Goal: Find specific page/section: Find specific page/section

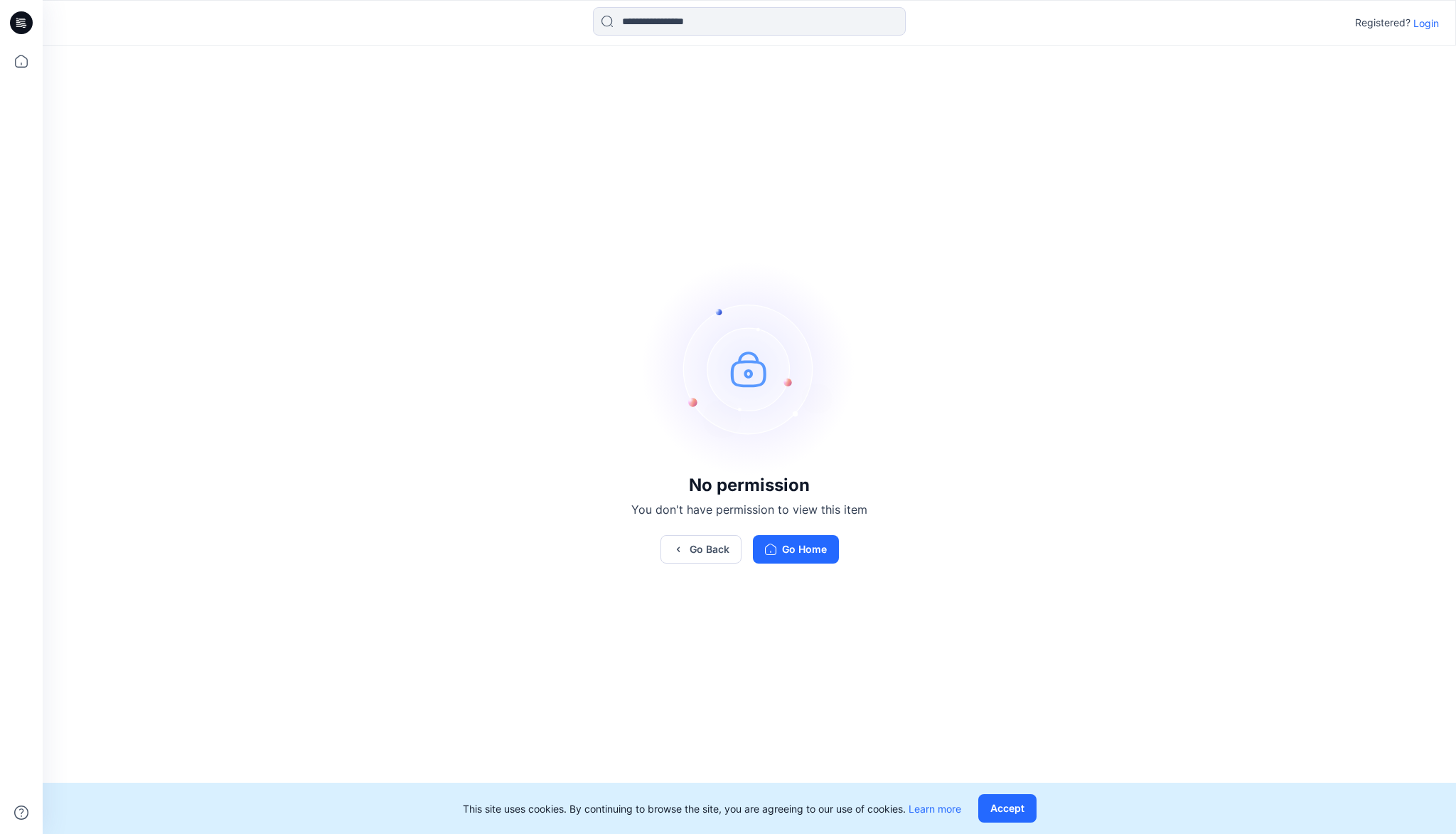
click at [1434, 22] on p "Login" at bounding box center [1426, 23] width 26 height 15
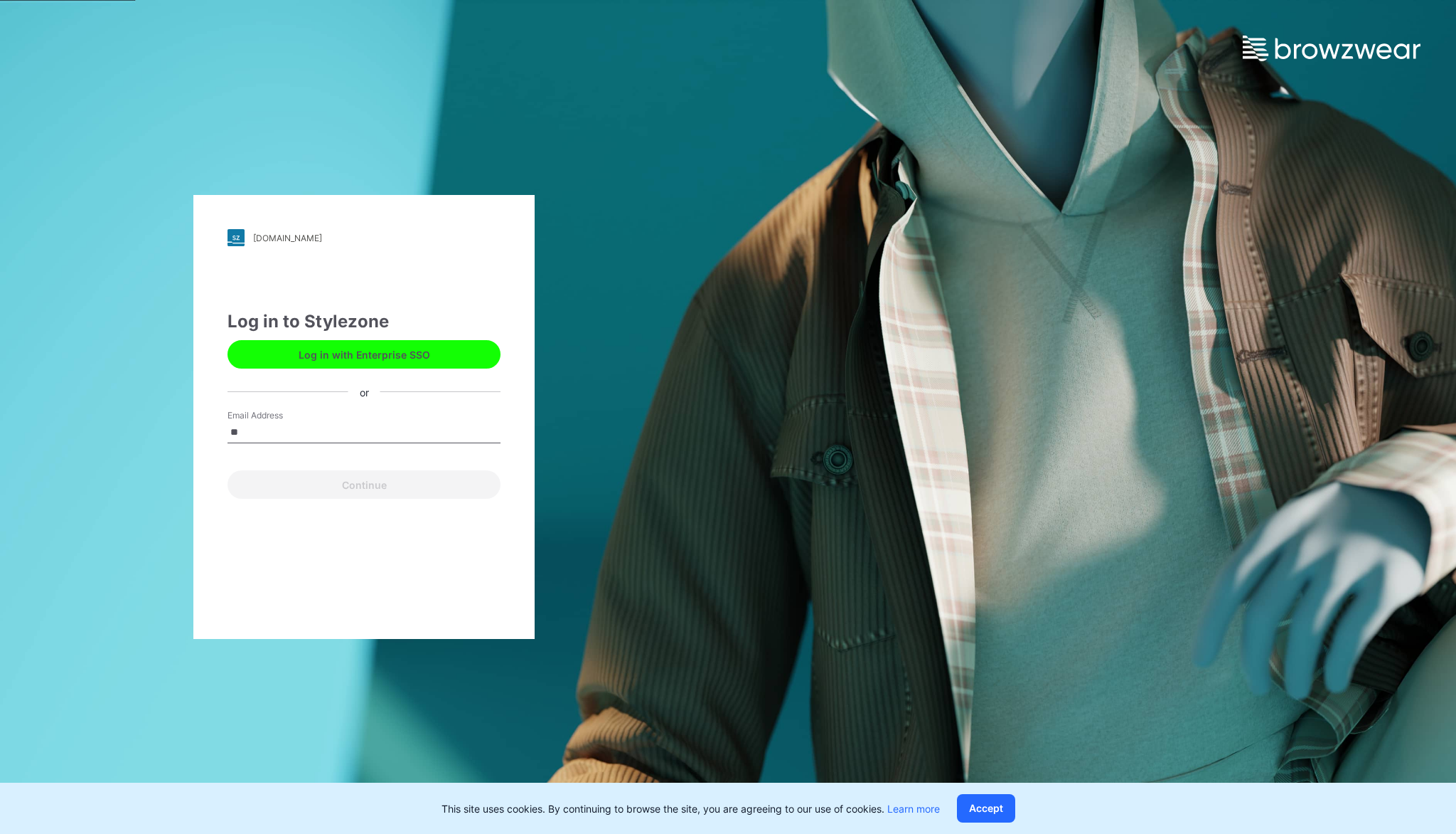
type input "*"
type input "**********"
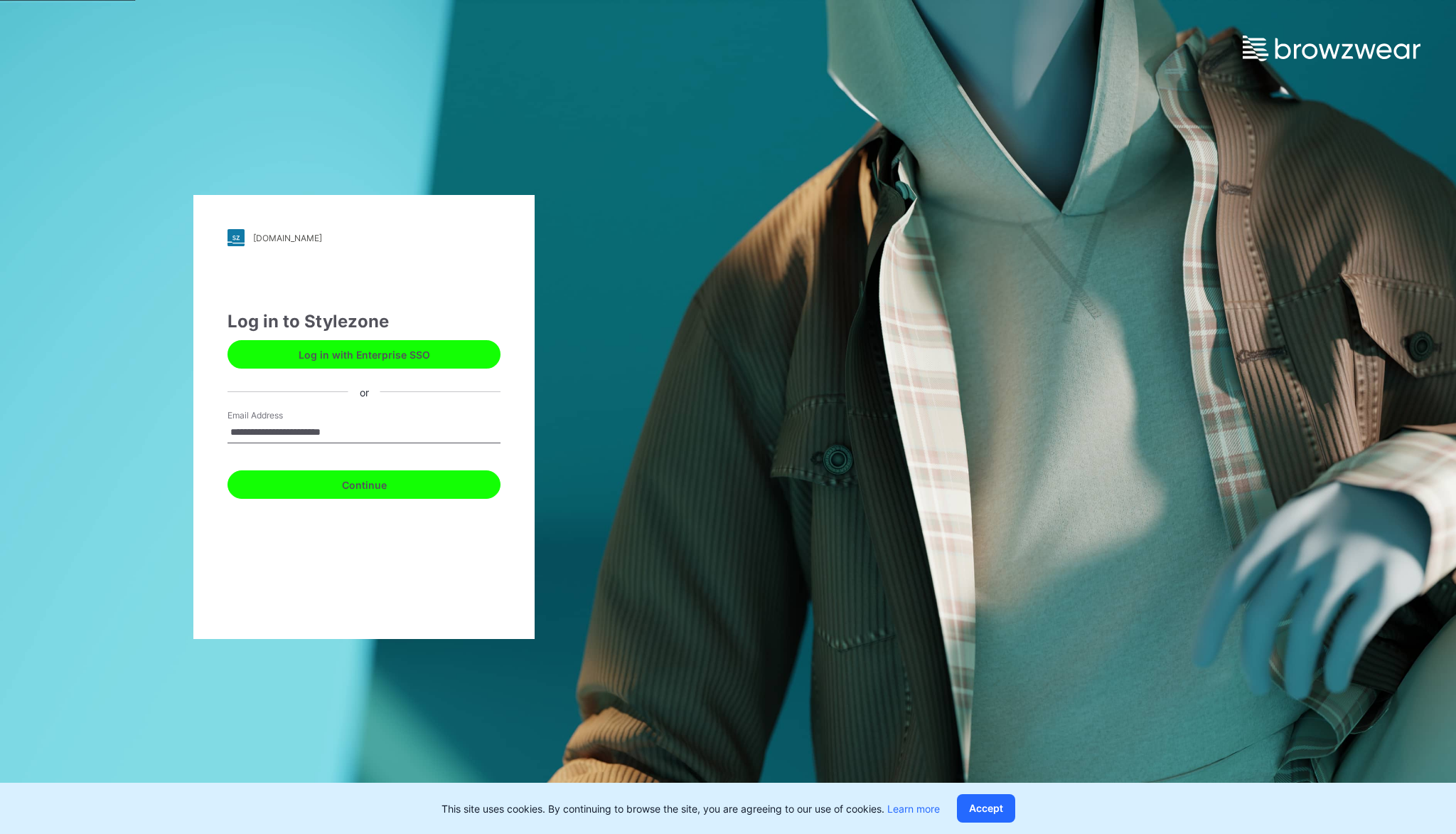
click at [381, 478] on button "Continue" at bounding box center [364, 484] width 273 height 28
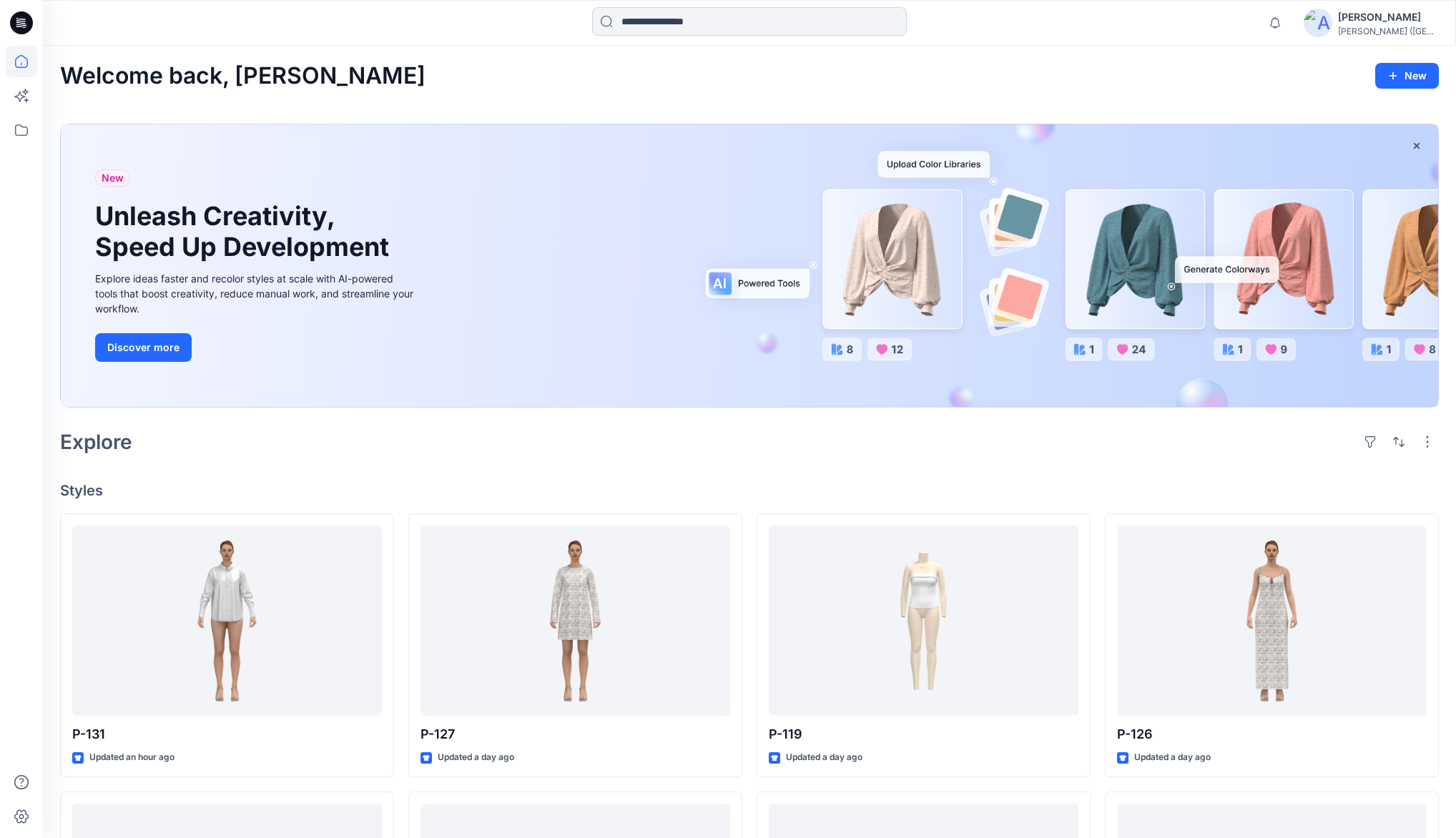
click at [664, 27] on input at bounding box center [749, 22] width 314 height 28
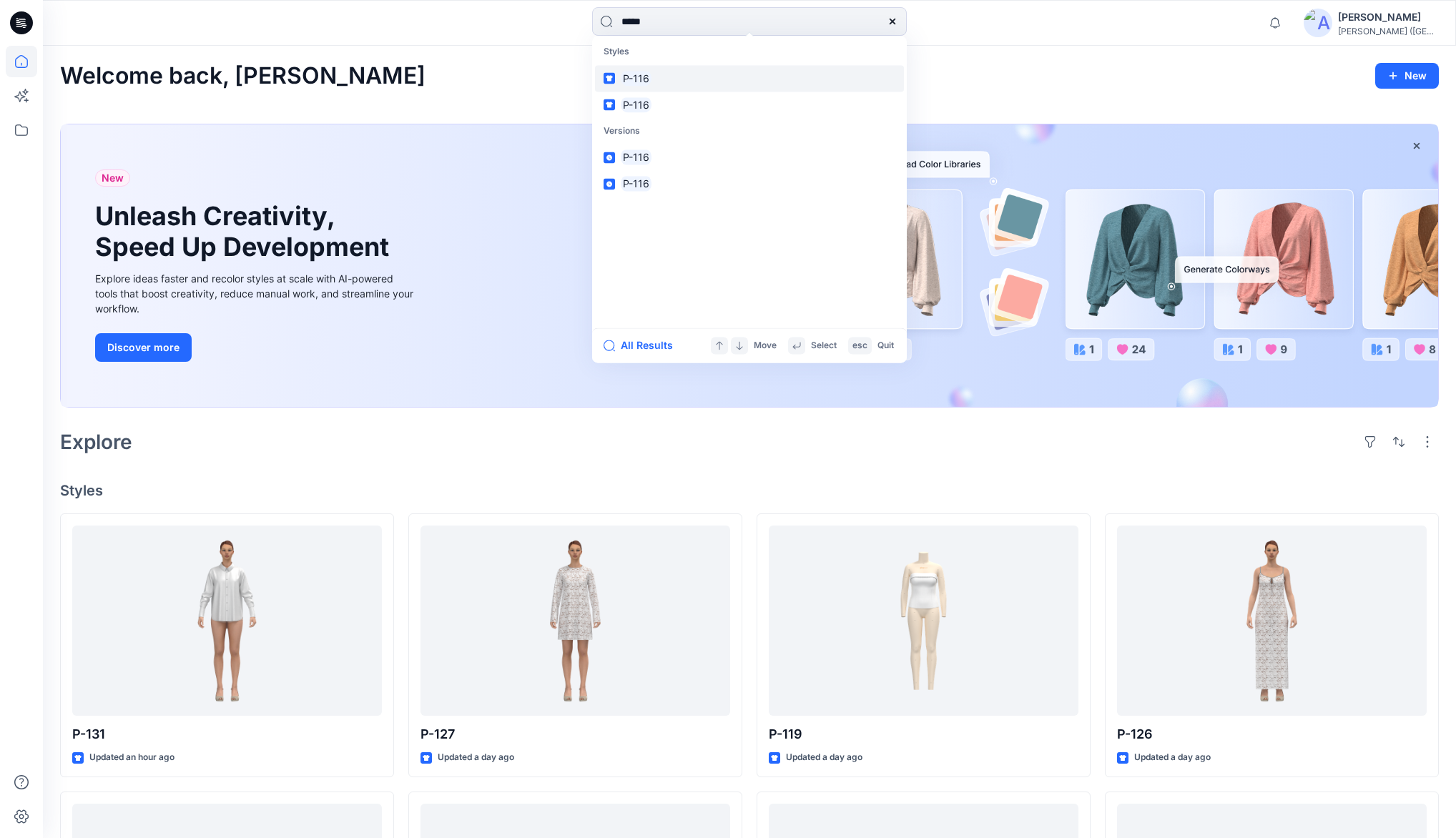
type input "*****"
click at [650, 82] on mark "P-116" at bounding box center [635, 78] width 30 height 16
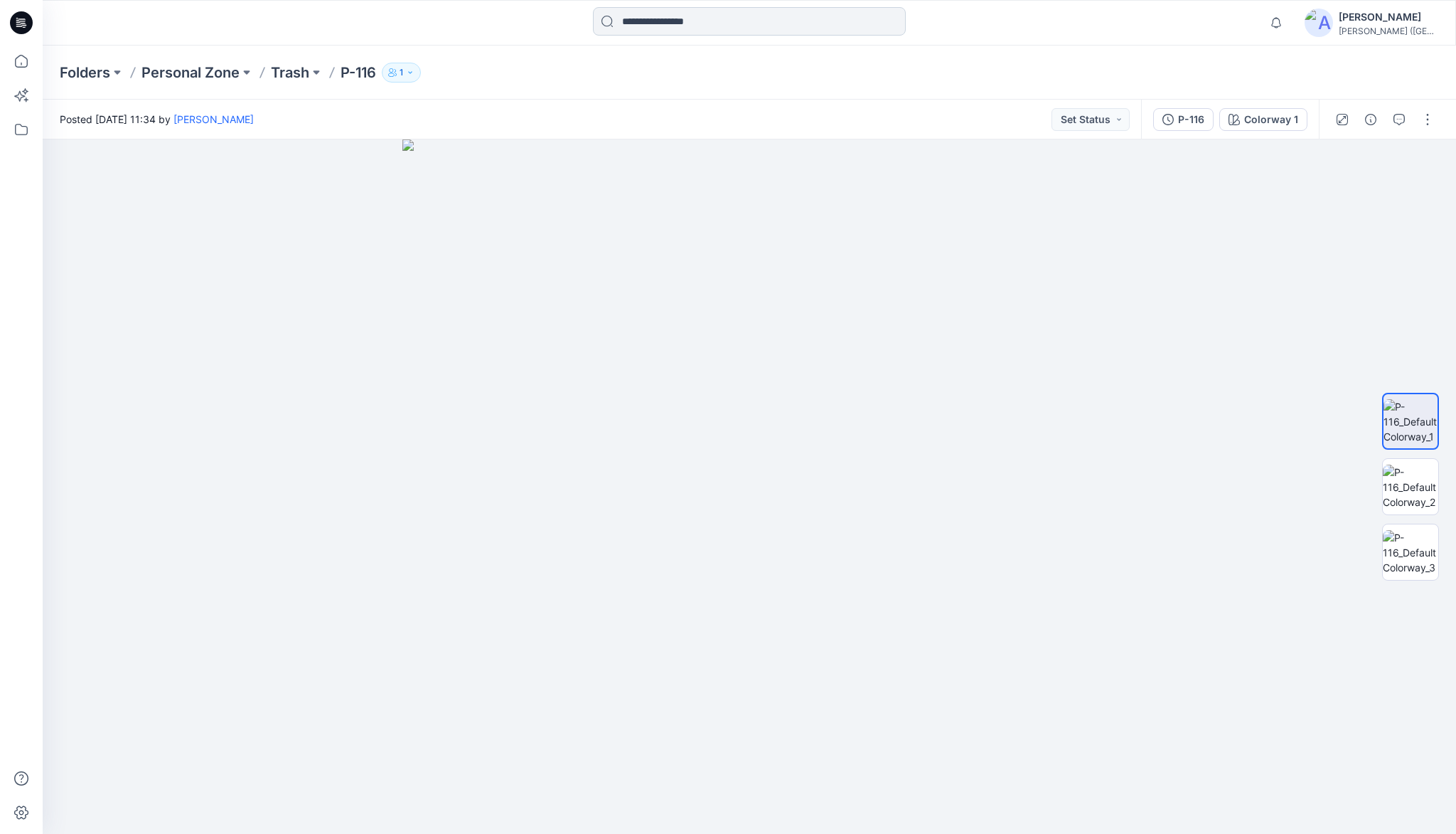
click at [653, 25] on input at bounding box center [749, 21] width 313 height 28
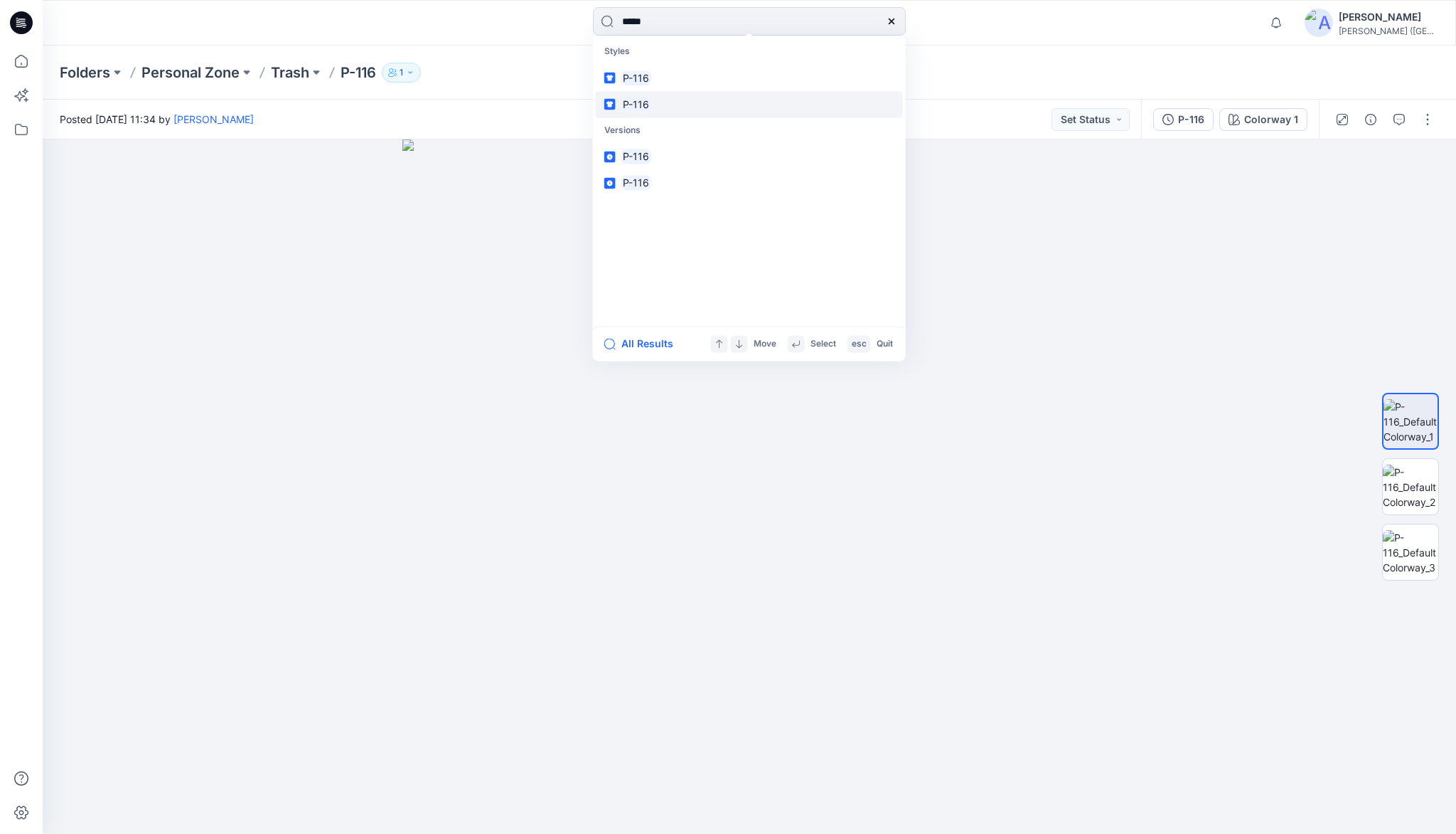
type input "*****"
click at [651, 105] on link "P-116" at bounding box center [749, 104] width 307 height 27
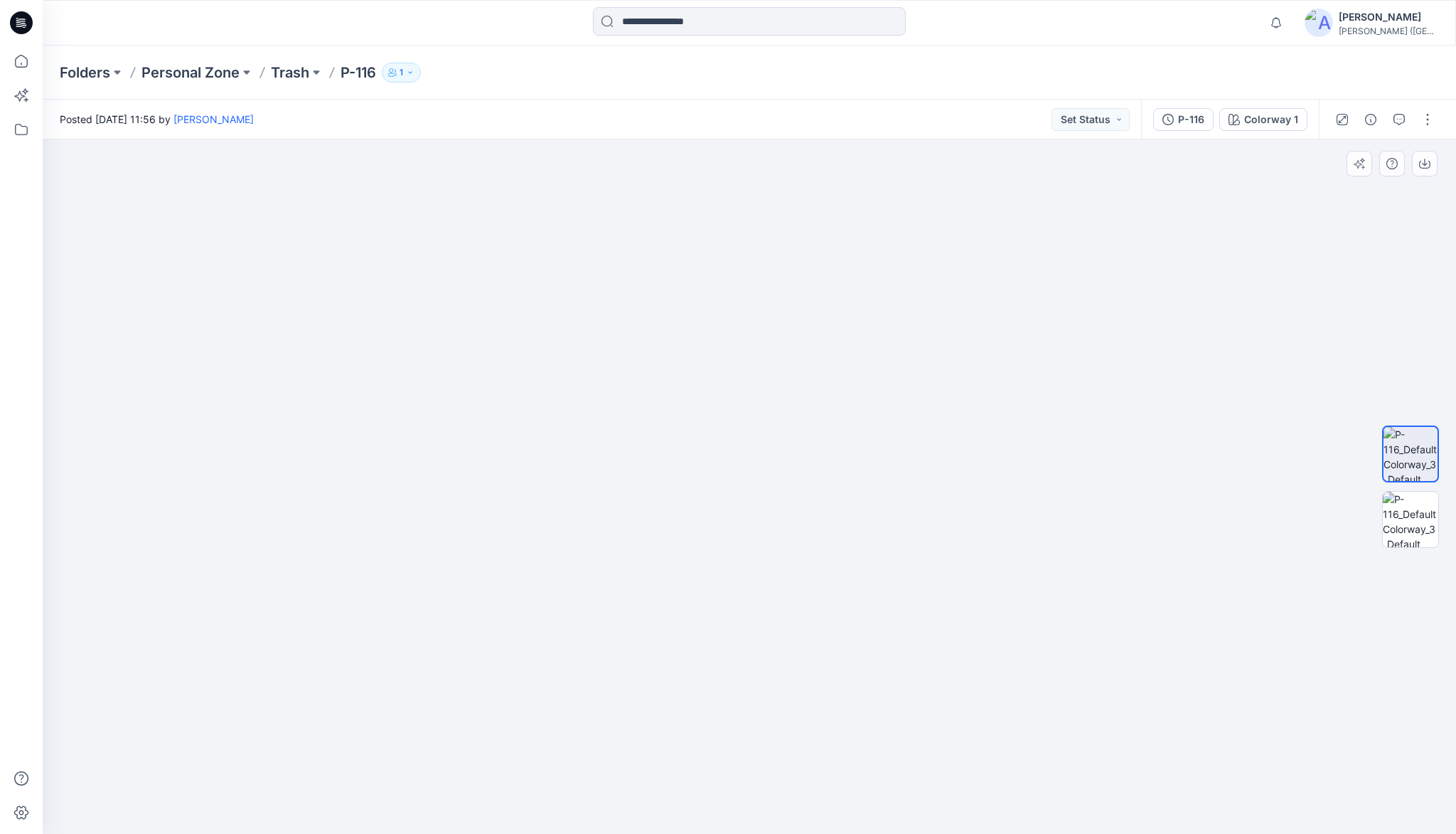
drag, startPoint x: 763, startPoint y: 304, endPoint x: 738, endPoint y: 540, distance: 237.3
drag, startPoint x: 743, startPoint y: 436, endPoint x: 746, endPoint y: 447, distance: 11.4
click at [20, 60] on icon at bounding box center [21, 61] width 31 height 31
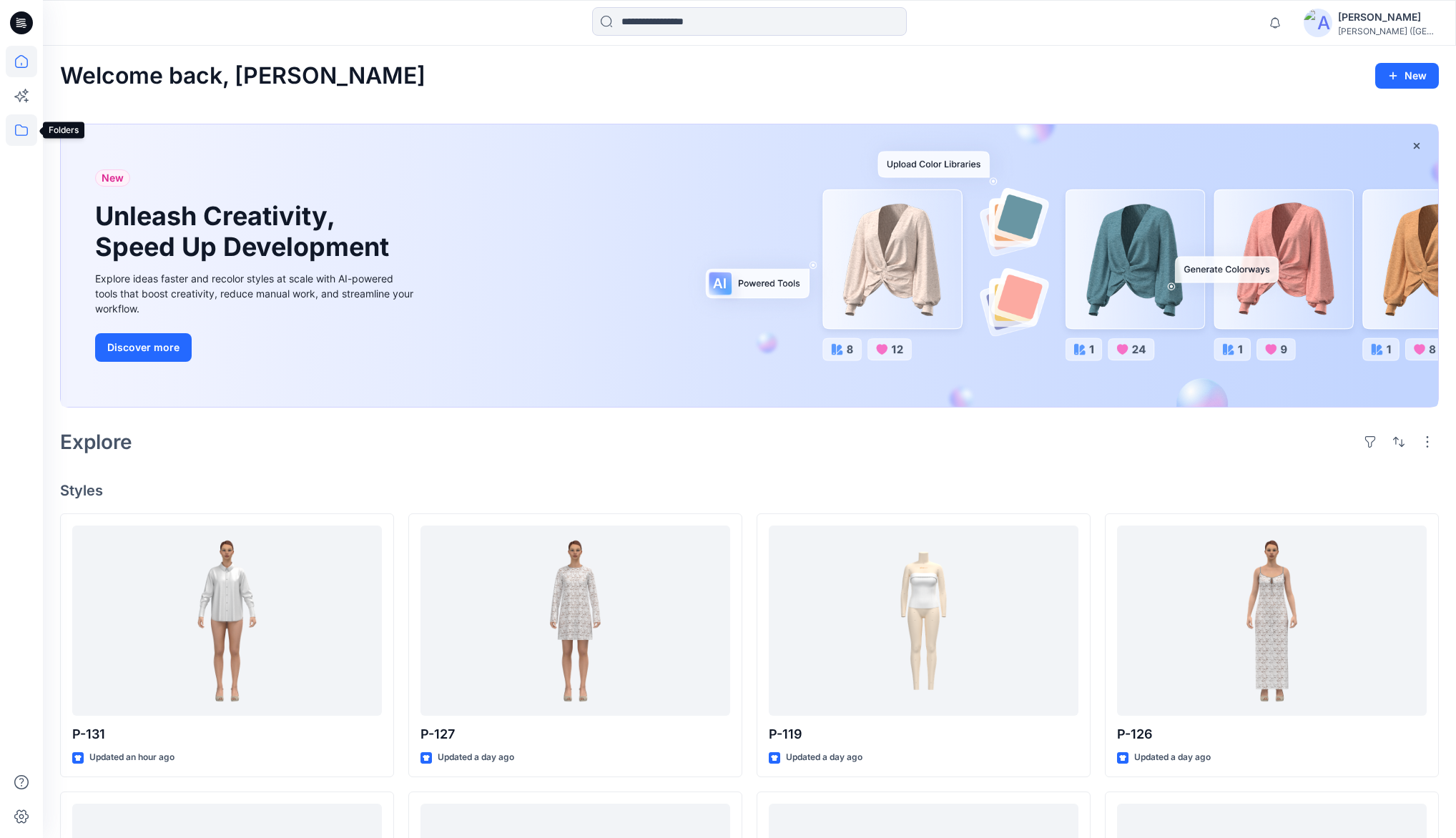
click at [22, 121] on icon at bounding box center [22, 130] width 31 height 31
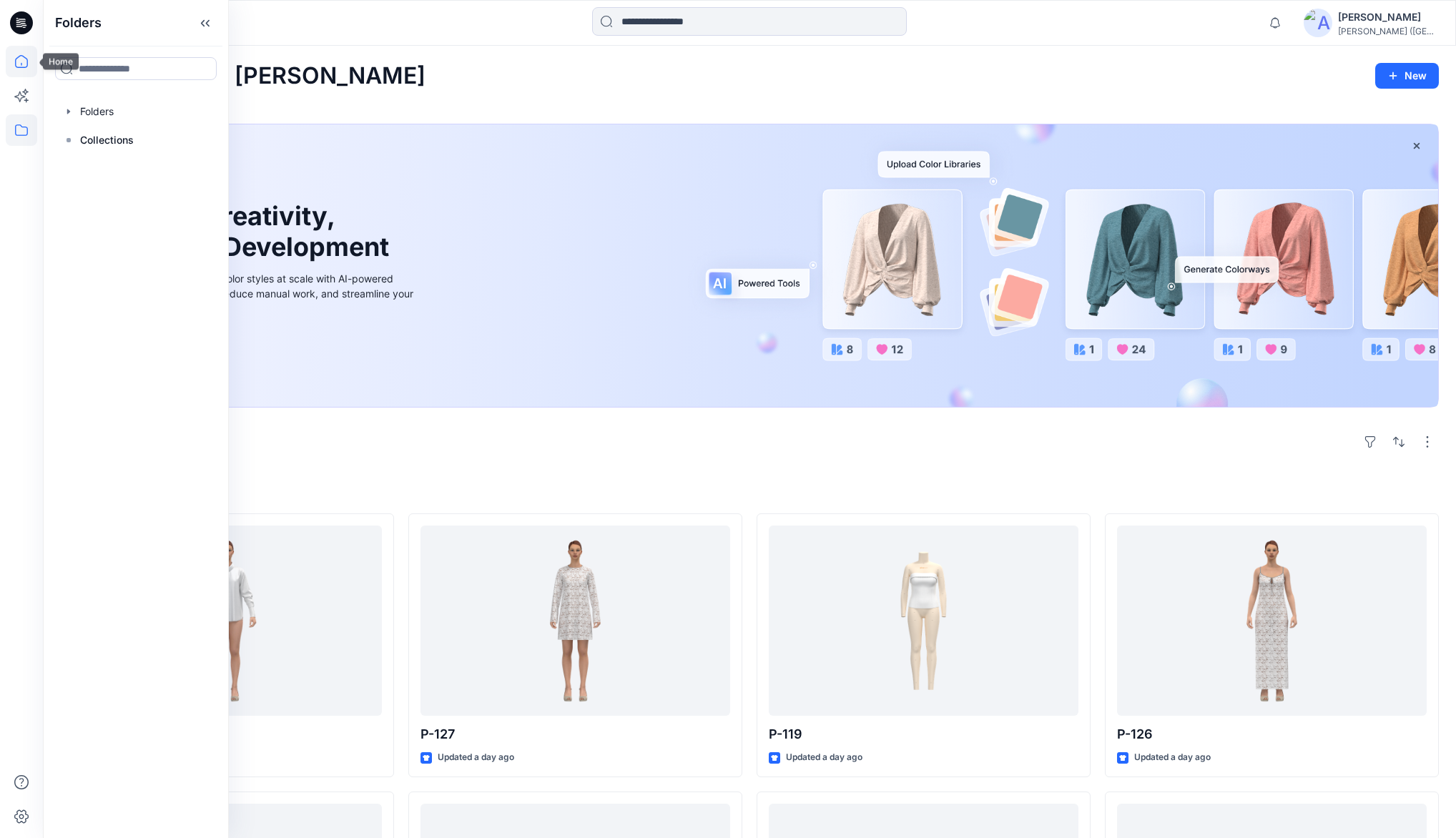
click at [31, 63] on icon at bounding box center [22, 62] width 31 height 31
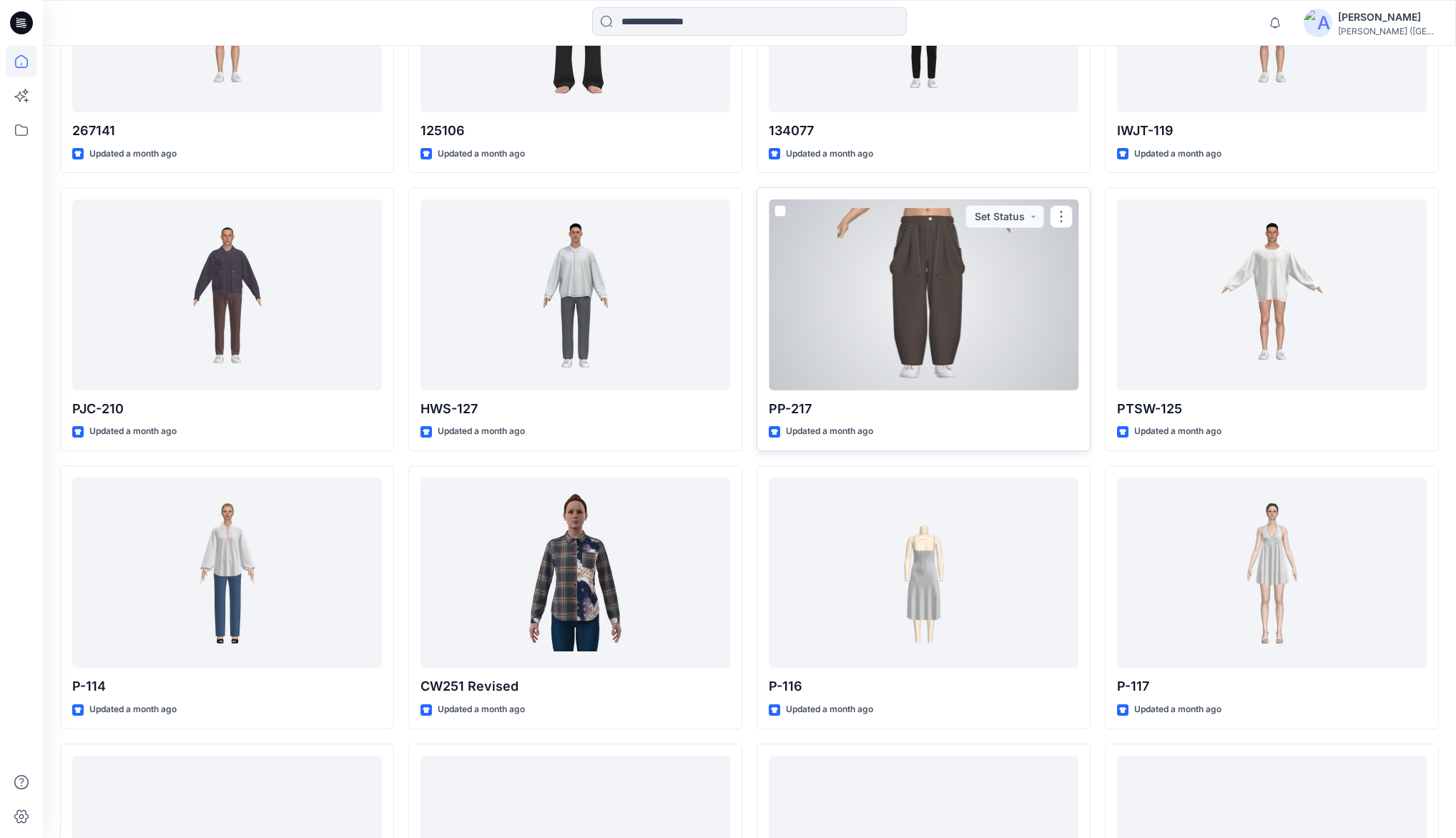
scroll to position [2082, 0]
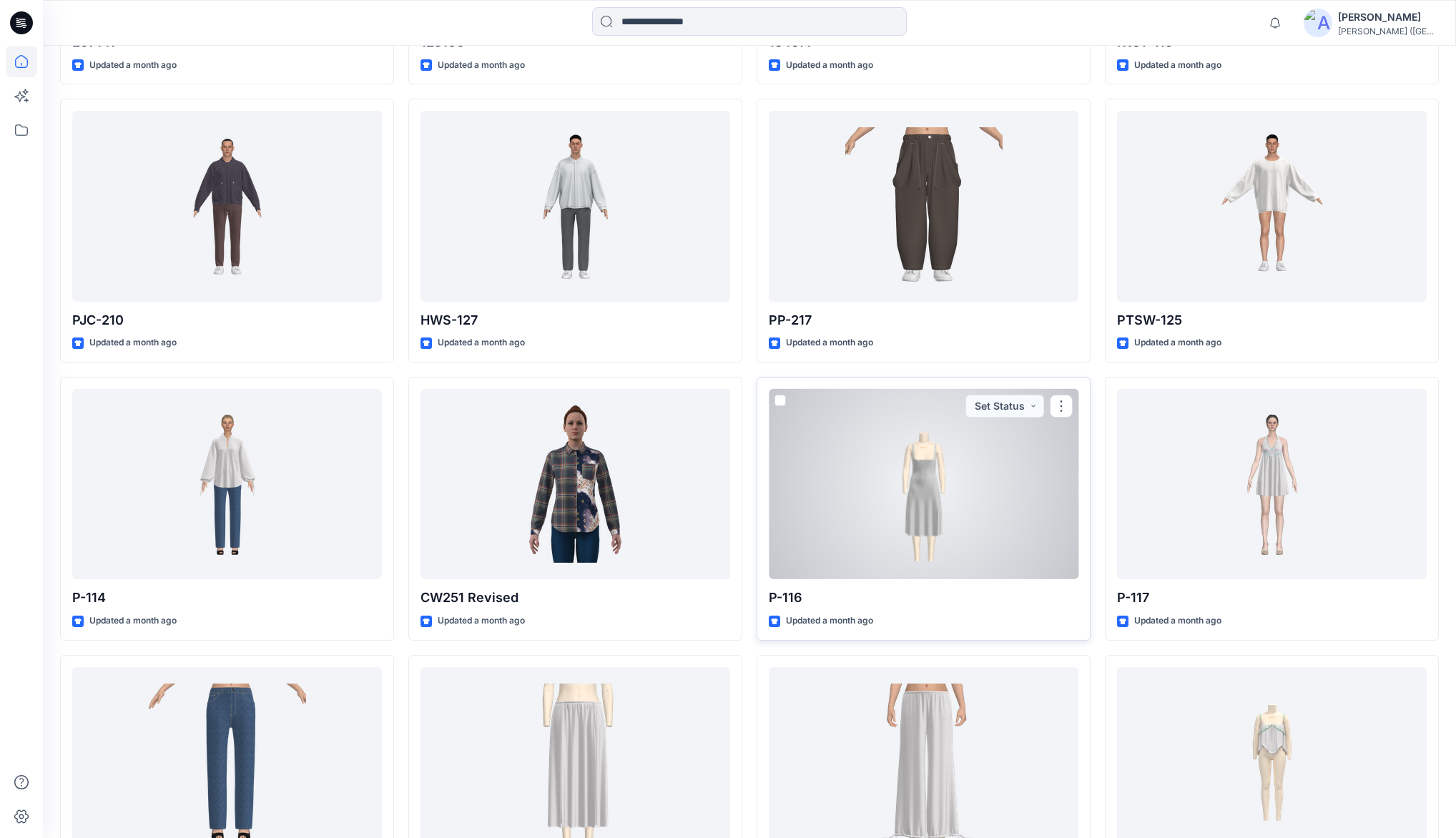
click at [929, 464] on div at bounding box center [923, 484] width 310 height 190
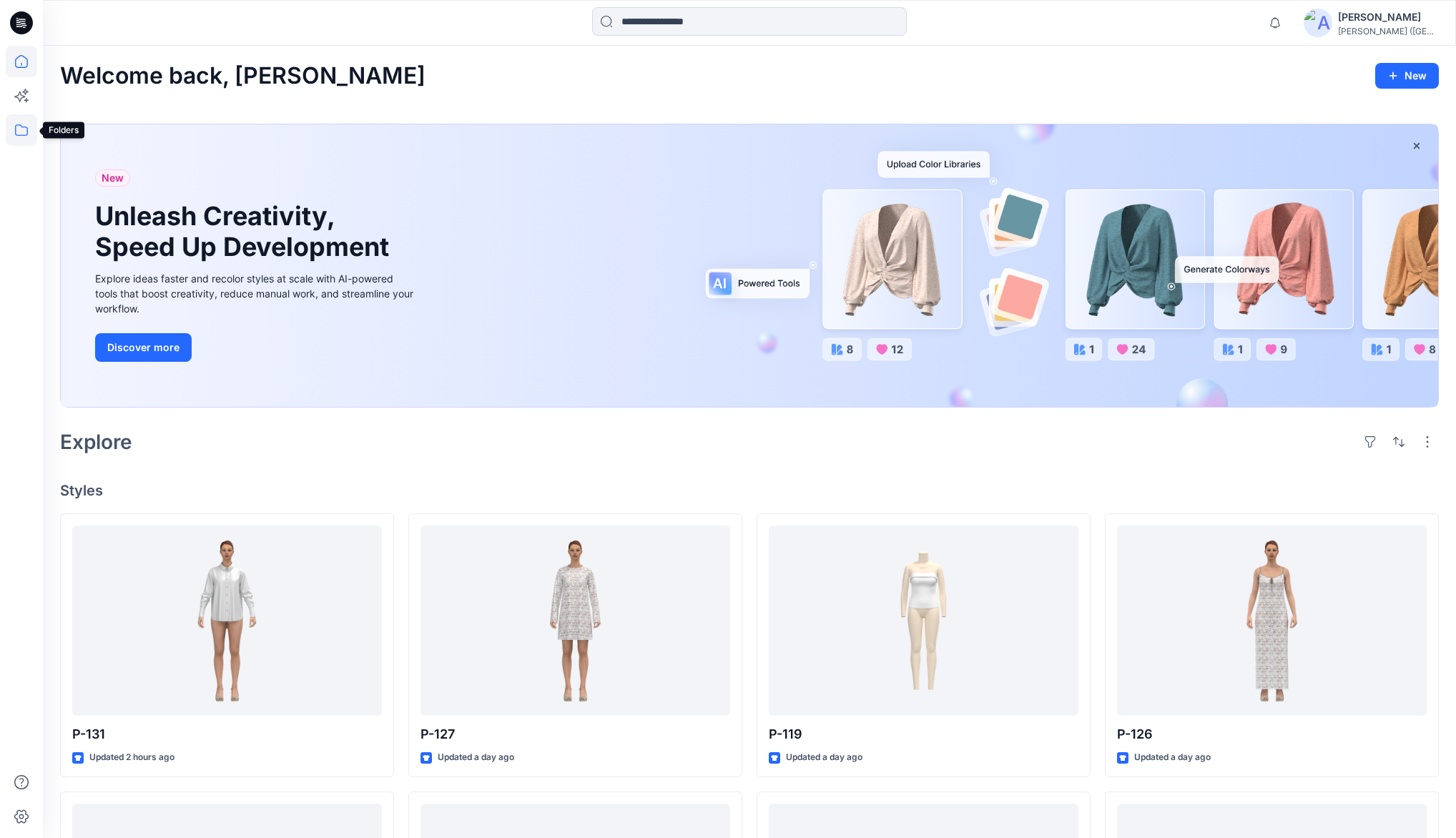
click at [26, 137] on icon at bounding box center [22, 130] width 31 height 31
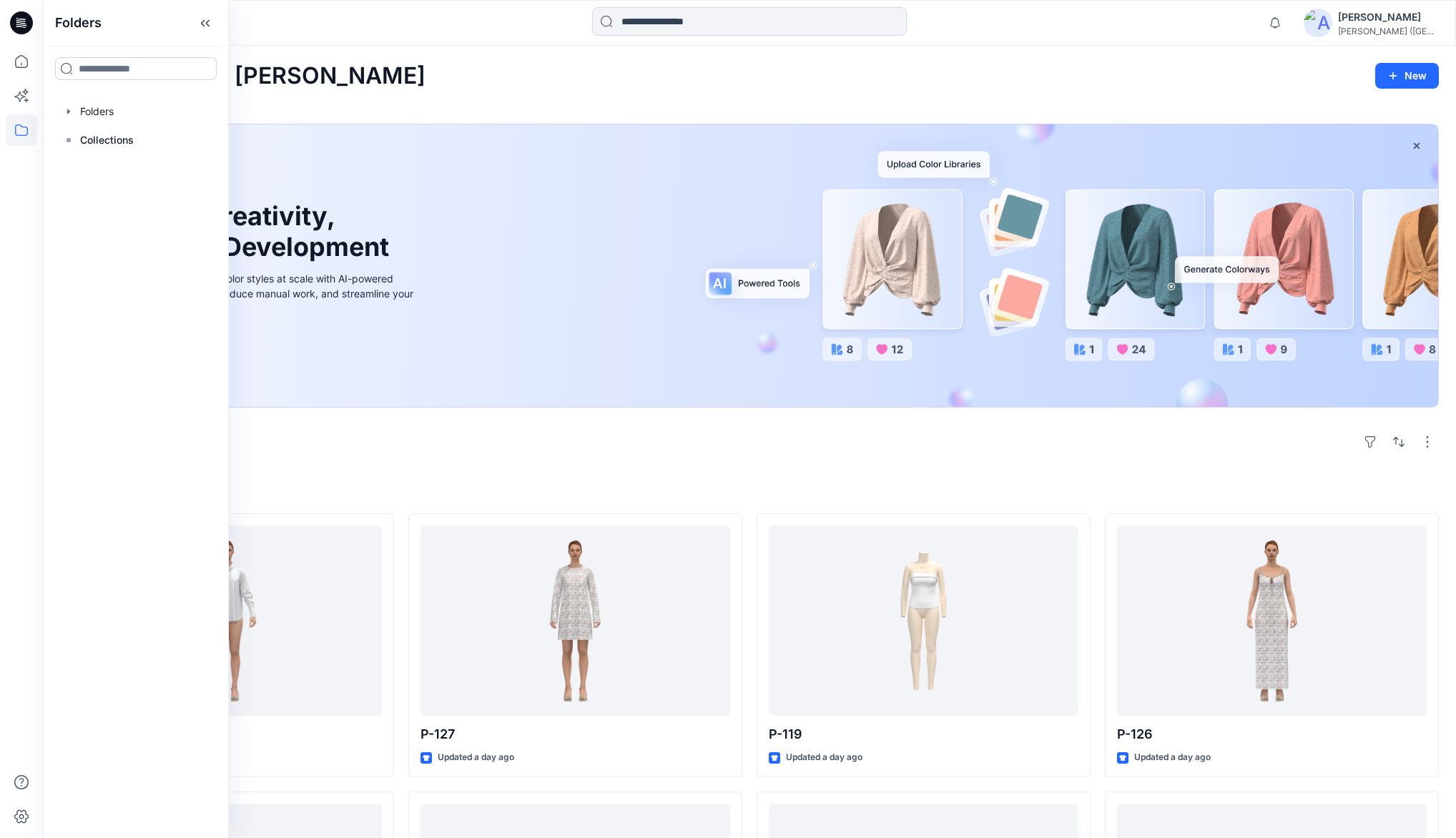
click at [111, 71] on input at bounding box center [135, 68] width 161 height 23
type input "****"
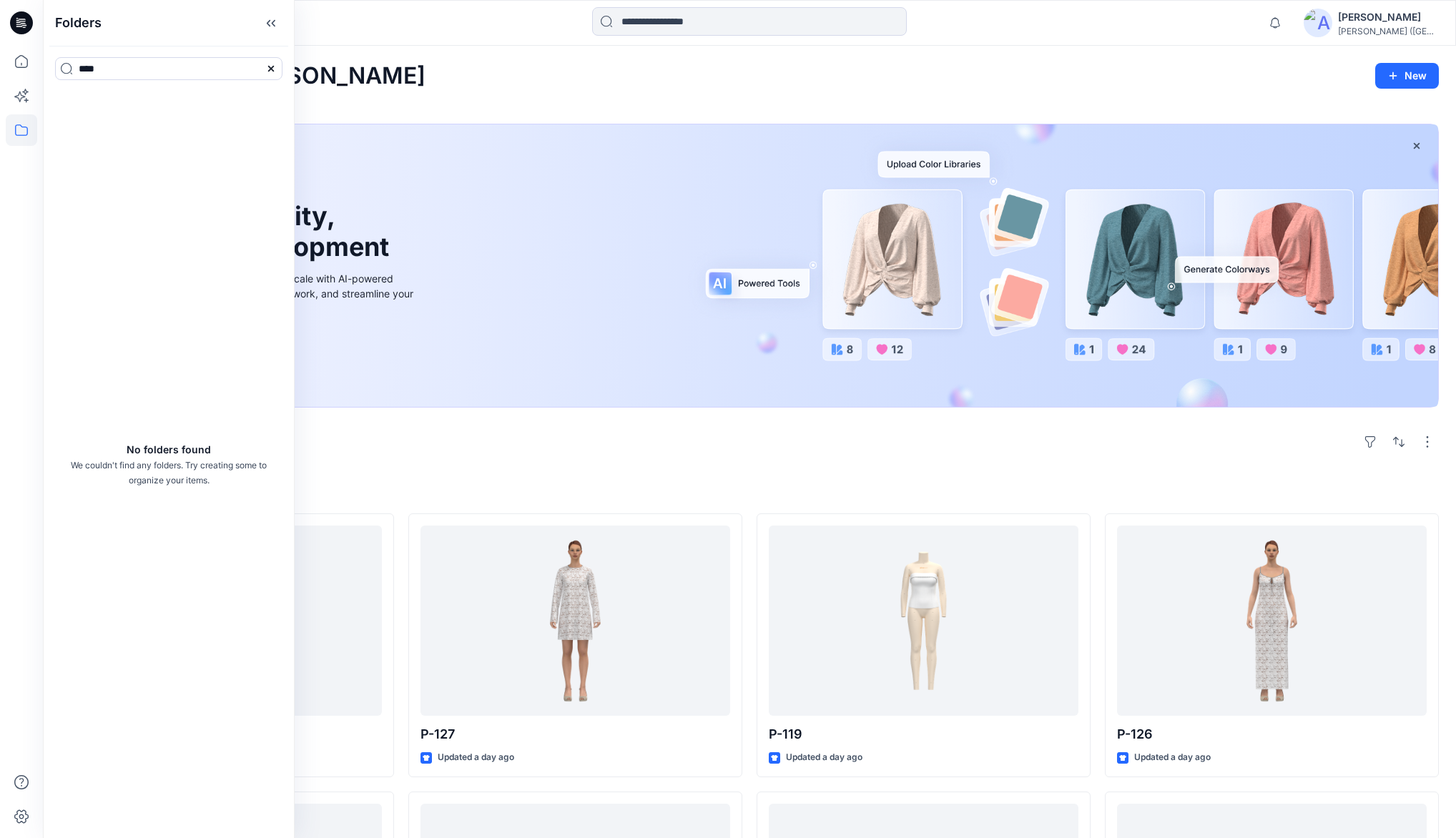
drag, startPoint x: 447, startPoint y: 53, endPoint x: 458, endPoint y: 97, distance: 45.4
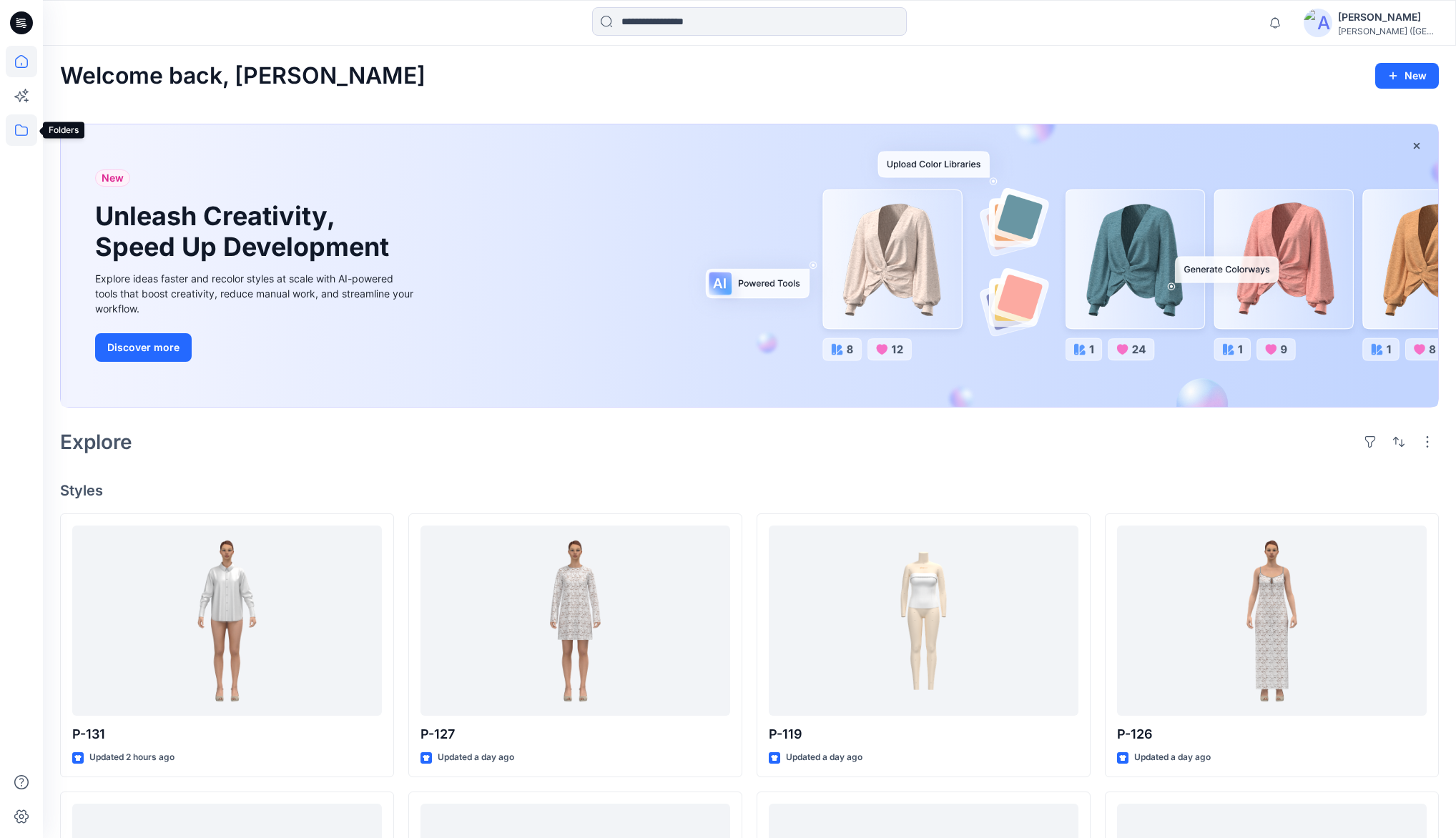
click at [19, 134] on icon at bounding box center [22, 130] width 31 height 31
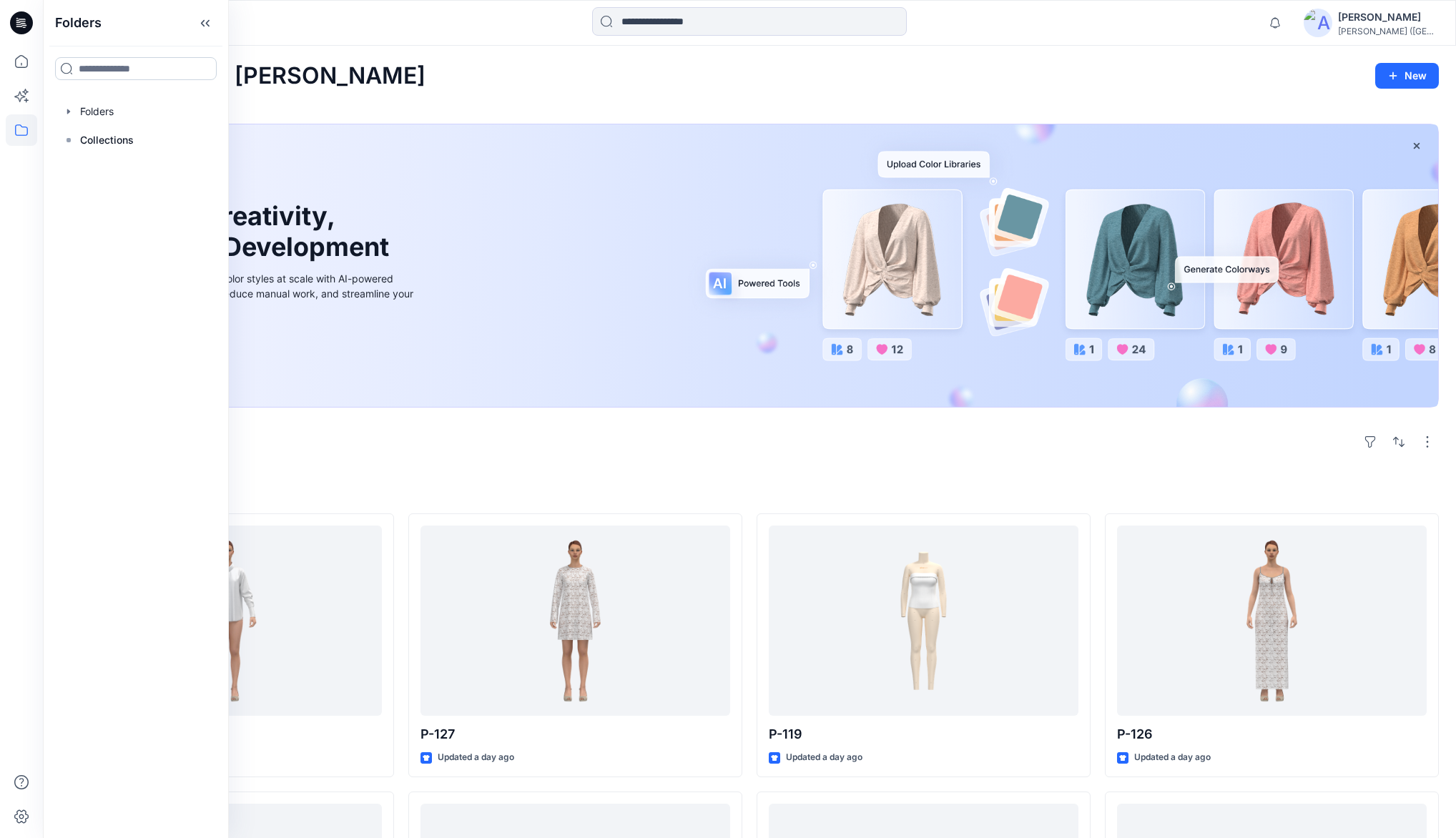
click at [104, 71] on input at bounding box center [135, 68] width 161 height 23
type input "***"
click at [84, 105] on mark "911" at bounding box center [85, 100] width 15 height 19
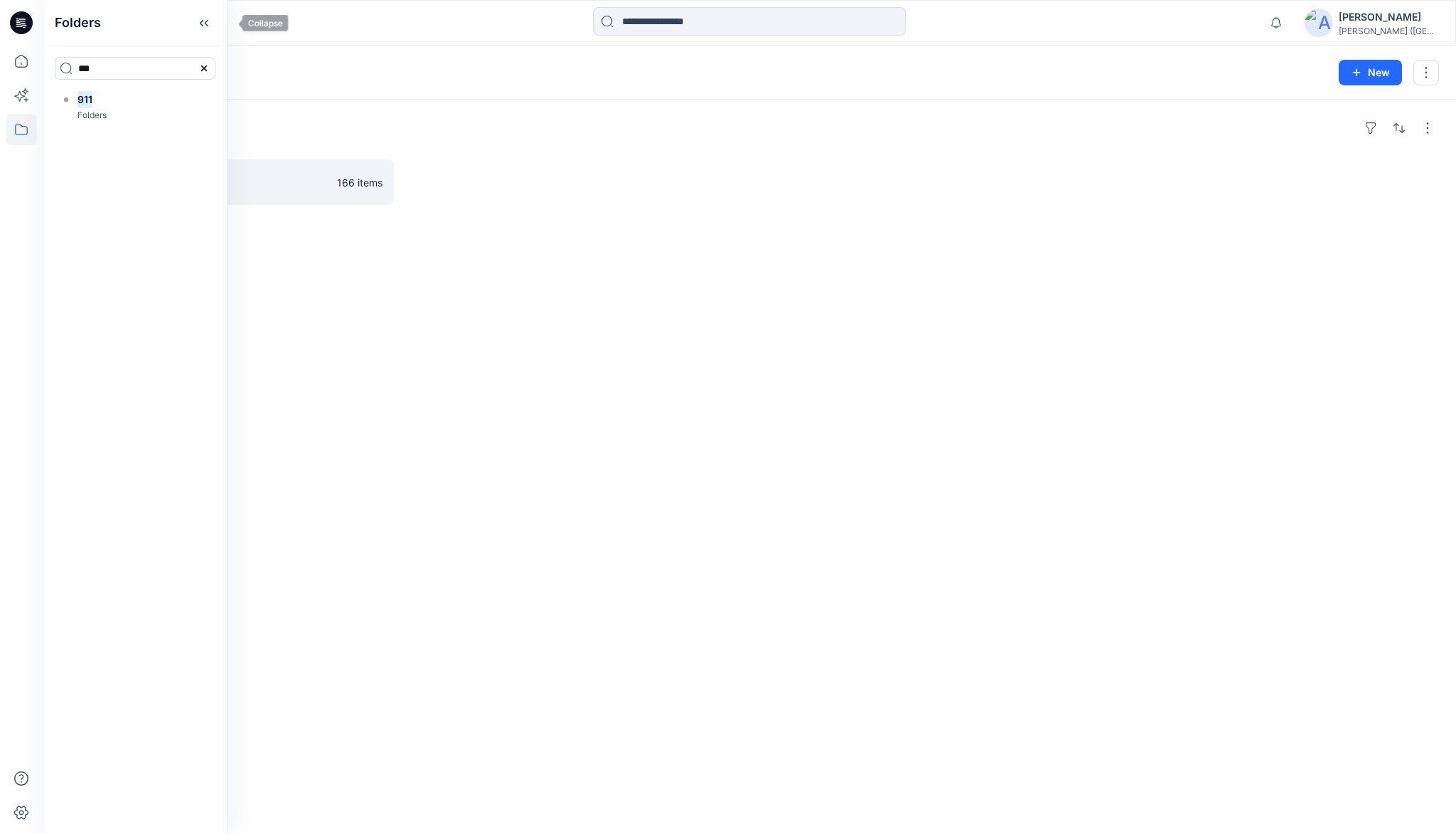
click at [203, 22] on icon at bounding box center [201, 24] width 4 height 7
click at [171, 175] on p "PAPER Board" at bounding box center [225, 182] width 269 height 20
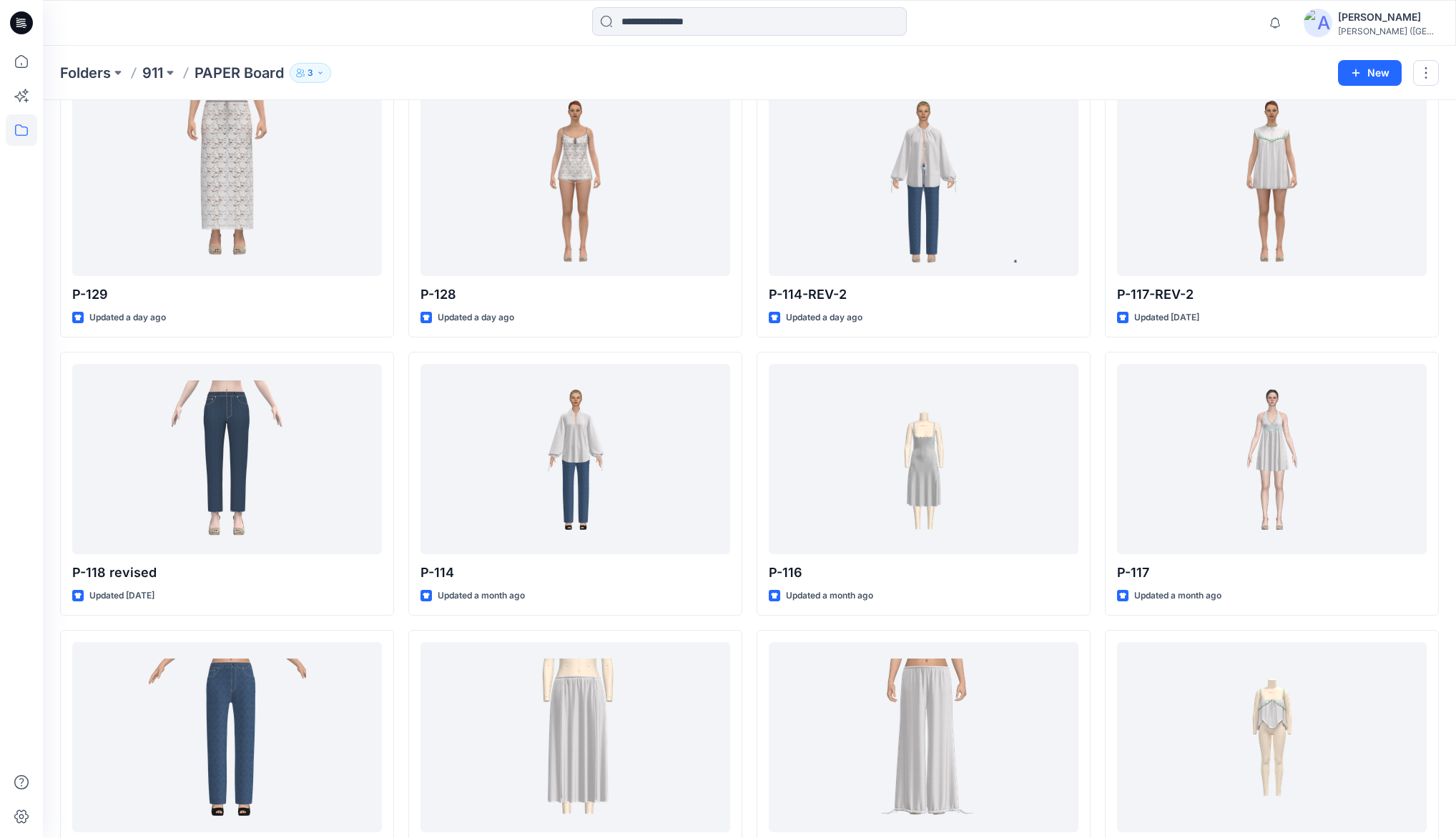
scroll to position [357, 0]
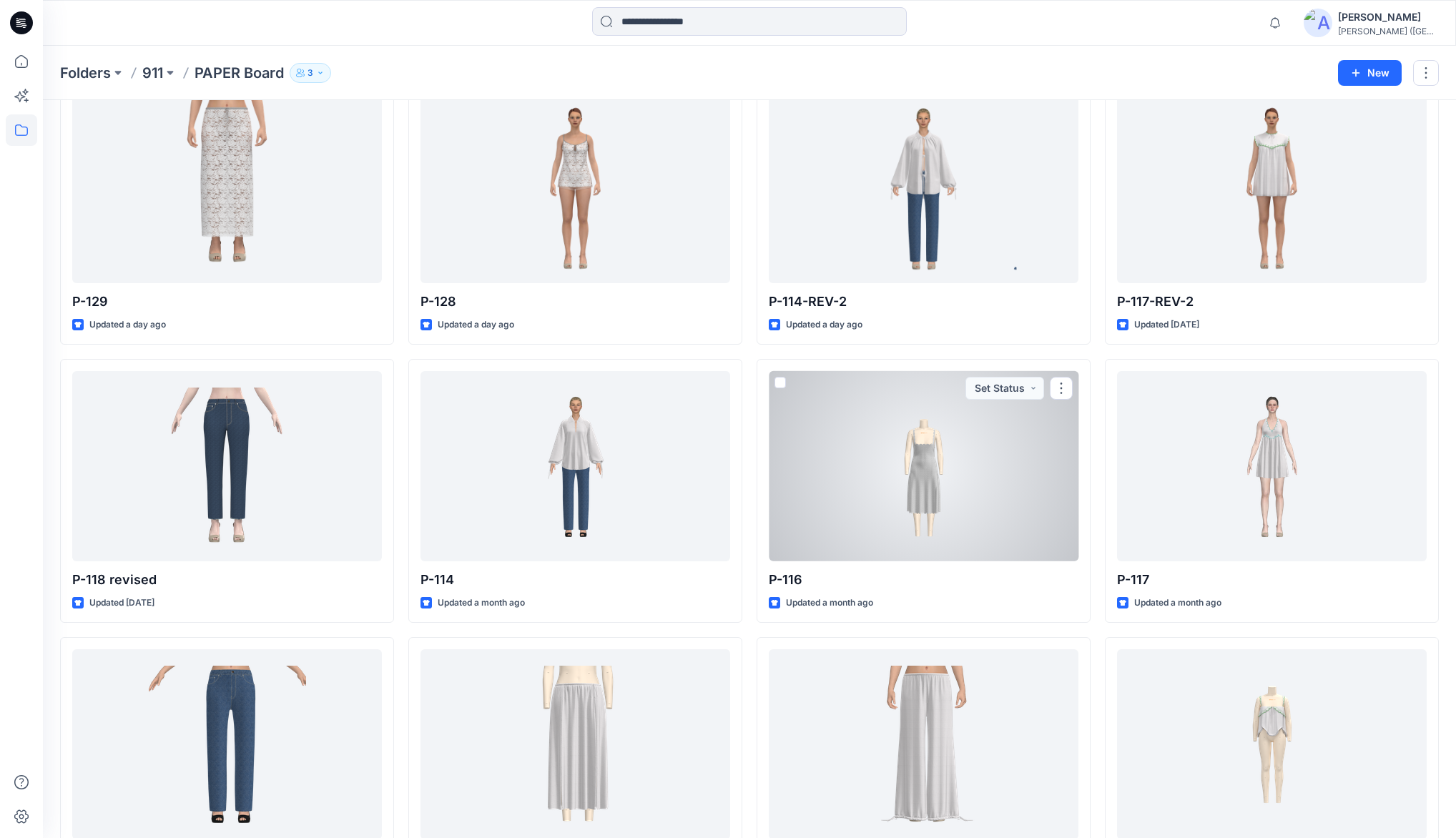
drag, startPoint x: 931, startPoint y: 480, endPoint x: 922, endPoint y: 490, distance: 13.5
click at [931, 480] on div at bounding box center [923, 466] width 310 height 190
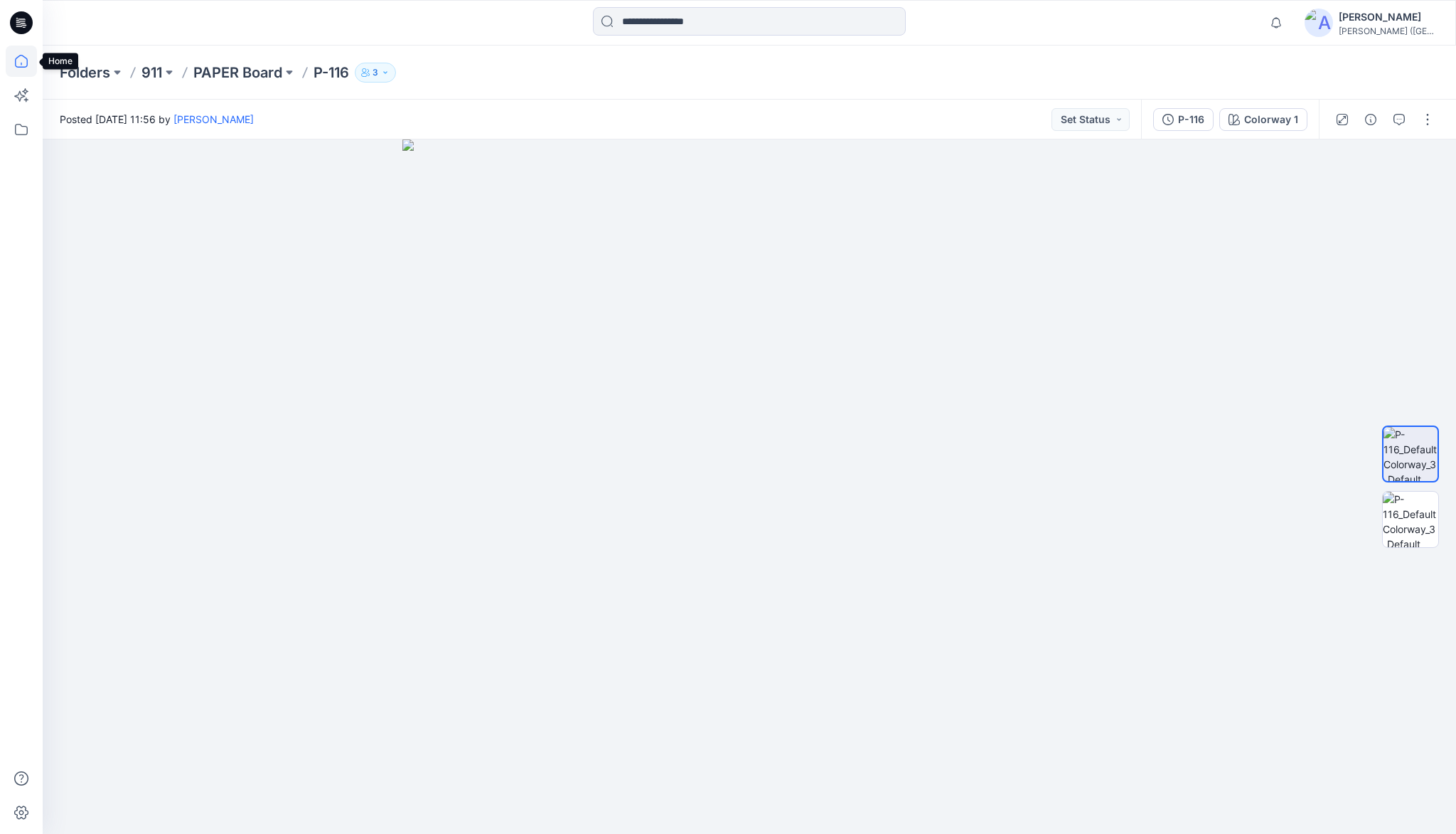
click at [25, 63] on icon at bounding box center [21, 61] width 31 height 31
